Goal: Task Accomplishment & Management: Use online tool/utility

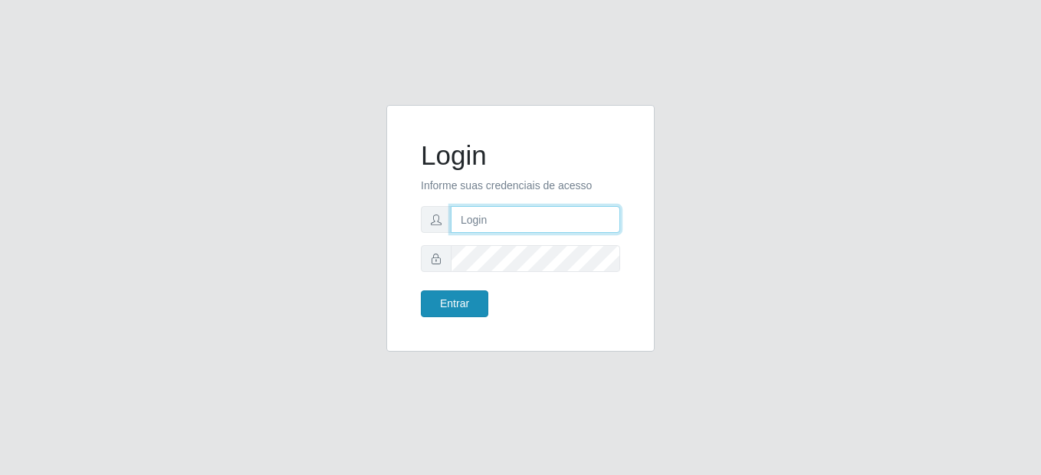
type input "mariabemais@B8"
click at [463, 297] on button "Entrar" at bounding box center [454, 303] width 67 height 27
click at [461, 308] on button "Entrar" at bounding box center [454, 303] width 67 height 27
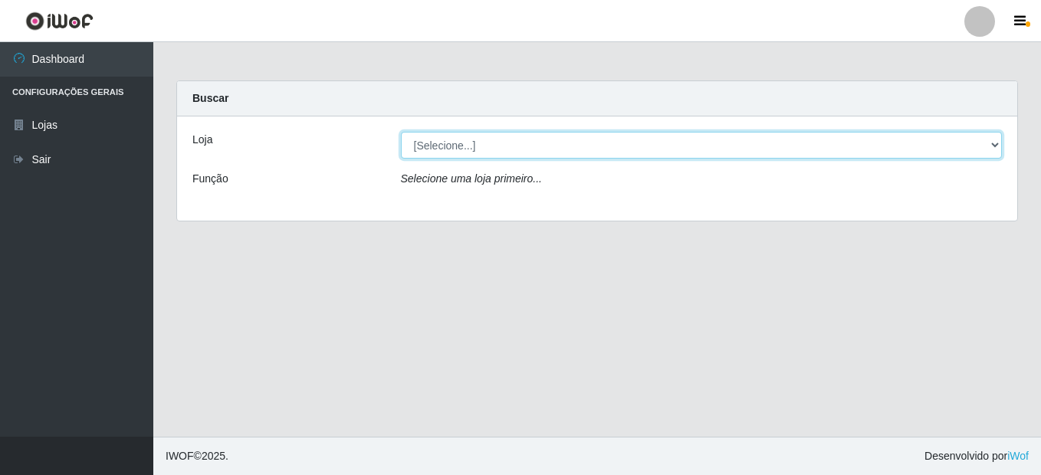
click at [428, 143] on select "[Selecione...] Bemais Supermercados - B8 [PERSON_NAME]" at bounding box center [702, 145] width 602 height 27
select select "413"
click at [401, 132] on select "[Selecione...] Bemais Supermercados - B8 [PERSON_NAME]" at bounding box center [702, 145] width 602 height 27
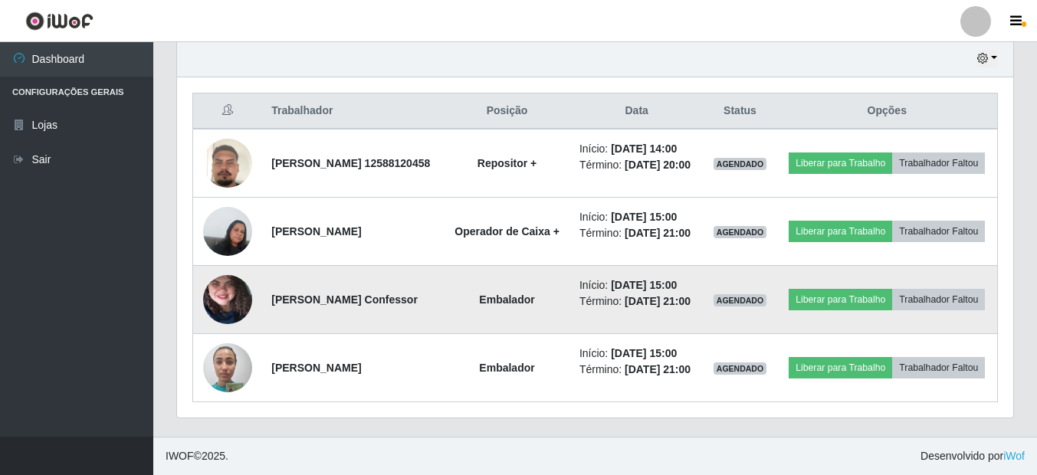
scroll to position [576, 0]
